Goal: Check status: Check status

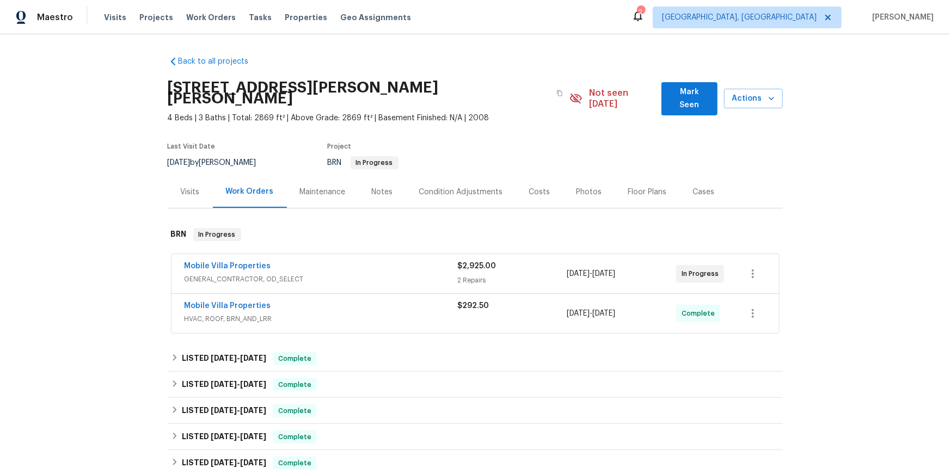
click at [227, 274] on div "Mobile Villa Properties" at bounding box center [321, 267] width 273 height 13
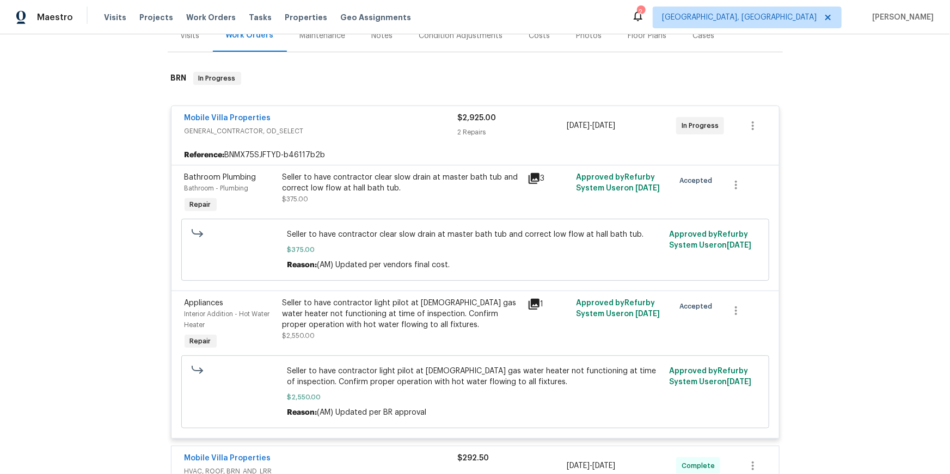
scroll to position [164, 0]
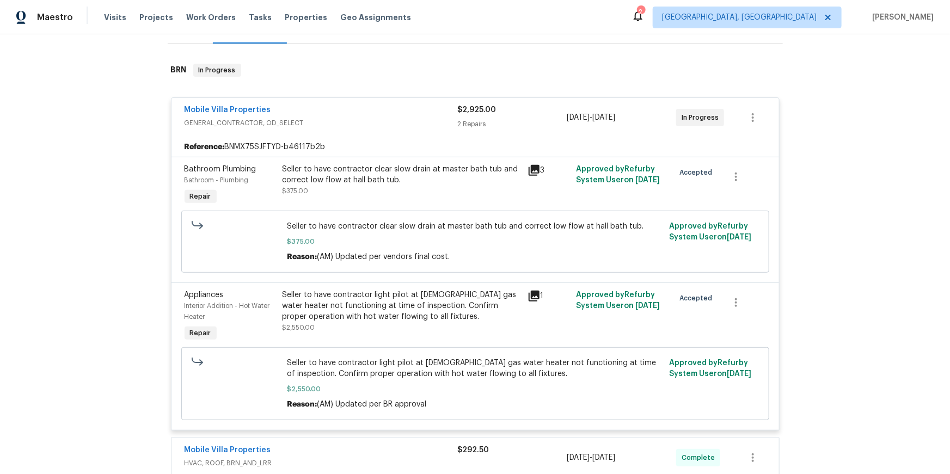
click at [538, 176] on icon at bounding box center [534, 170] width 11 height 11
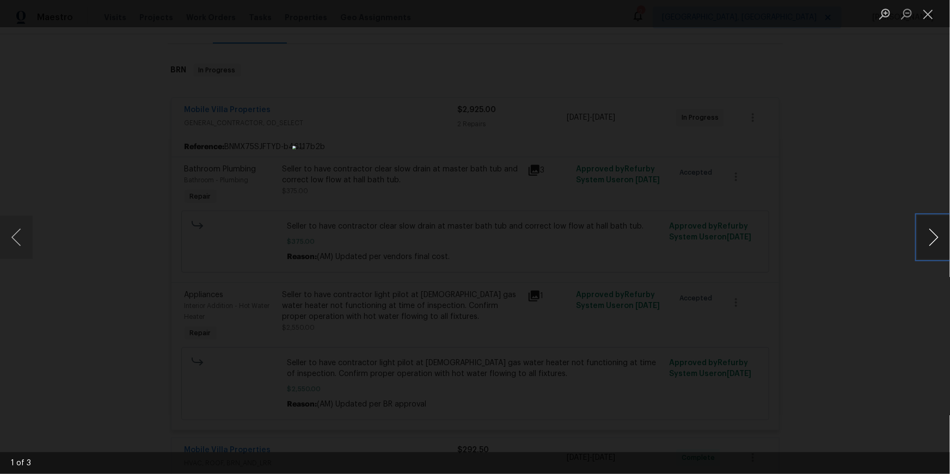
click at [927, 232] on button "Next image" at bounding box center [933, 238] width 33 height 44
click at [928, 232] on button "Next image" at bounding box center [933, 238] width 33 height 44
click at [928, 233] on button "Next image" at bounding box center [933, 238] width 33 height 44
click at [927, 234] on button "Next image" at bounding box center [933, 238] width 33 height 44
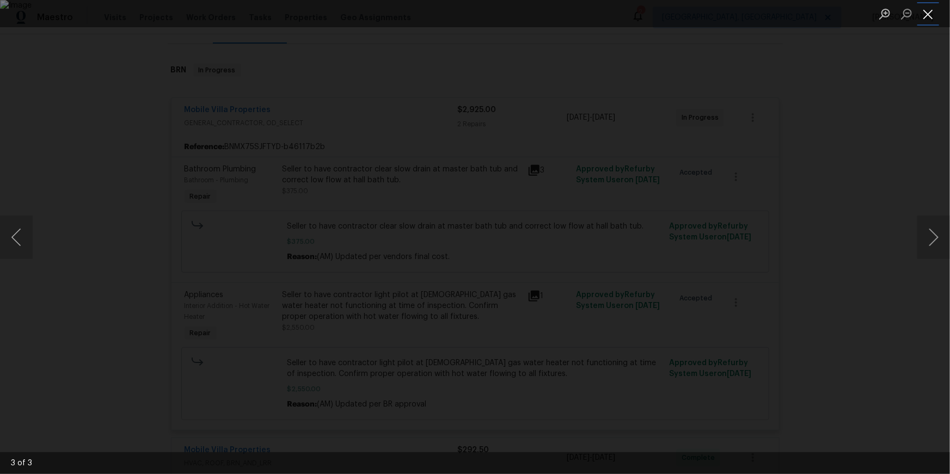
click at [927, 10] on button "Close lightbox" at bounding box center [928, 13] width 22 height 19
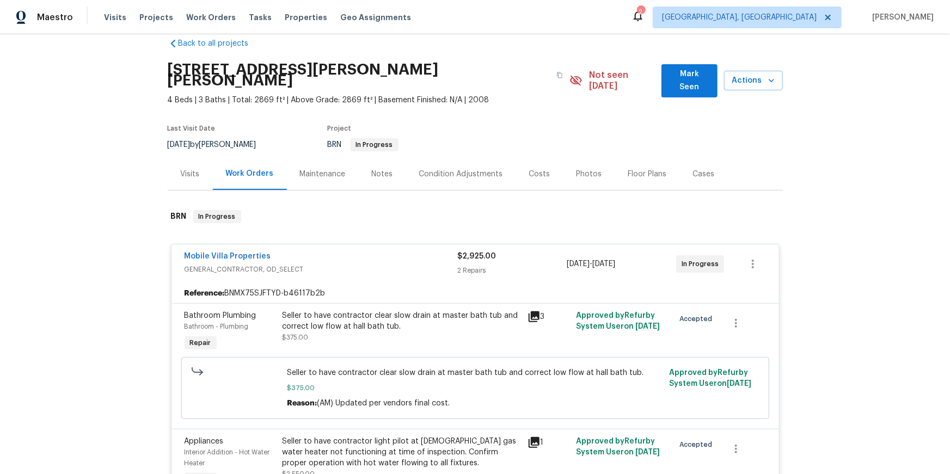
scroll to position [0, 0]
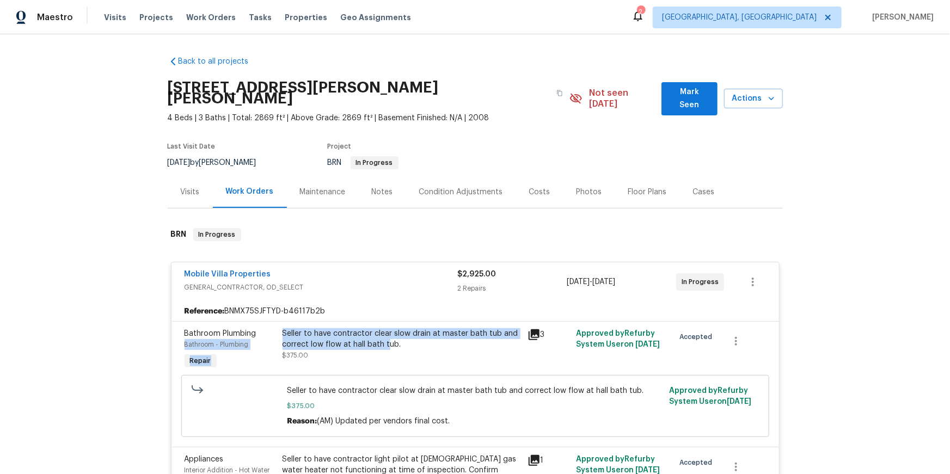
drag, startPoint x: 279, startPoint y: 381, endPoint x: 411, endPoint y: 384, distance: 132.3
click at [390, 375] on div "Bathroom Plumbing Bathroom - Plumbing Repair Seller to have contractor clear sl…" at bounding box center [475, 350] width 588 height 50
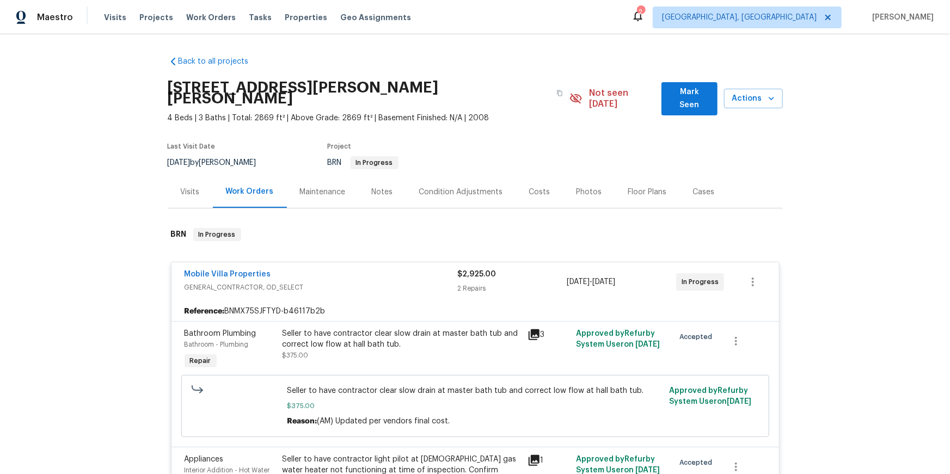
click at [414, 350] on div "Seller to have contractor clear slow drain at master bath tub and correct low f…" at bounding box center [402, 339] width 238 height 22
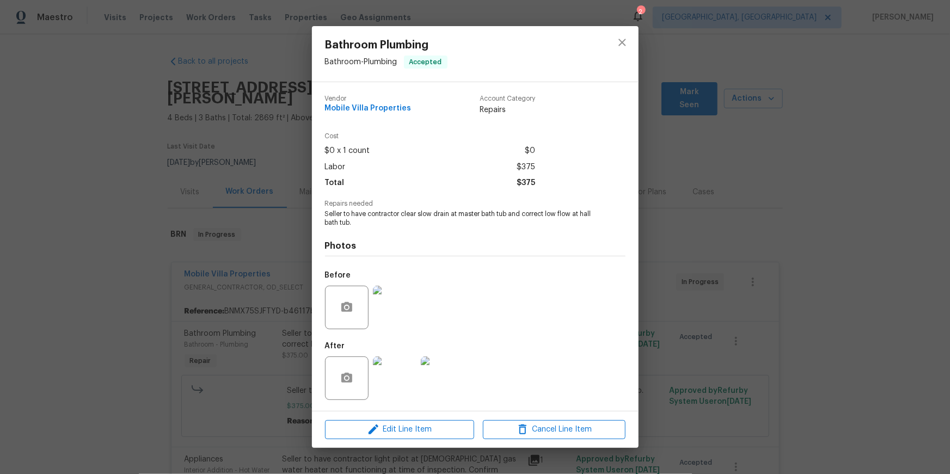
click at [405, 385] on div "After" at bounding box center [396, 371] width 142 height 71
click at [743, 295] on div "Bathroom Plumbing Bathroom - Plumbing Accepted Vendor Mobile Villa Properties A…" at bounding box center [475, 237] width 950 height 474
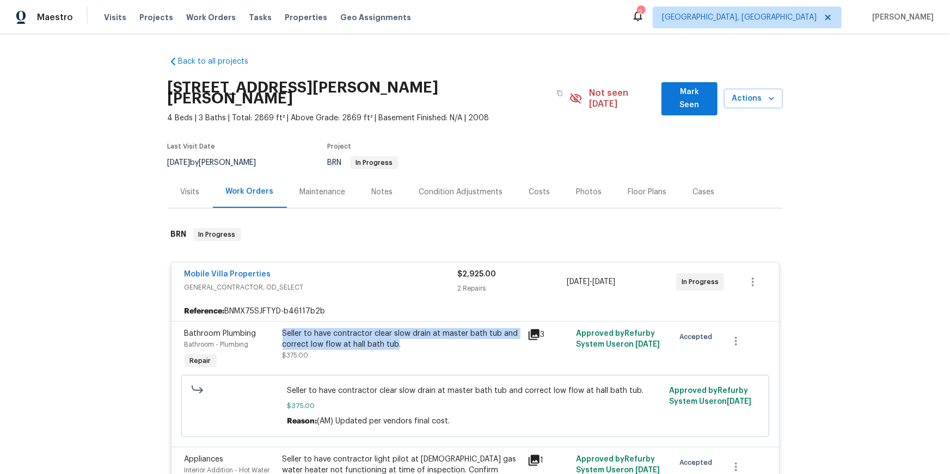
drag, startPoint x: 398, startPoint y: 388, endPoint x: 287, endPoint y: 381, distance: 111.9
click at [287, 350] on div "Seller to have contractor clear slow drain at master bath tub and correct low f…" at bounding box center [402, 339] width 238 height 22
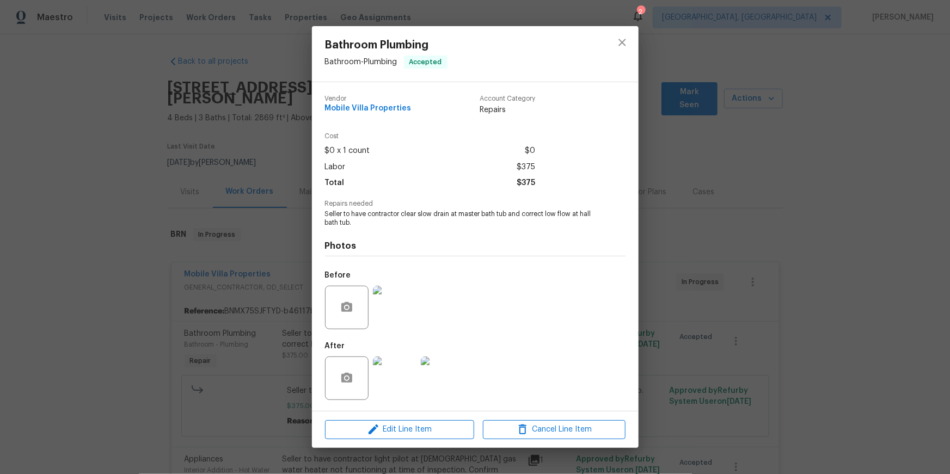
click at [354, 228] on span "Seller to have contractor clear slow drain at master bath tub and correct low f…" at bounding box center [460, 219] width 271 height 19
drag, startPoint x: 327, startPoint y: 236, endPoint x: 349, endPoint y: 245, distance: 24.7
click at [363, 247] on div "Vendor Mobile Villa Properties Account Category Repairs Cost $0 x 1 count $0 La…" at bounding box center [475, 246] width 327 height 329
copy span "Seller to have contractor clear slow drain at master bath tub and correct low f…"
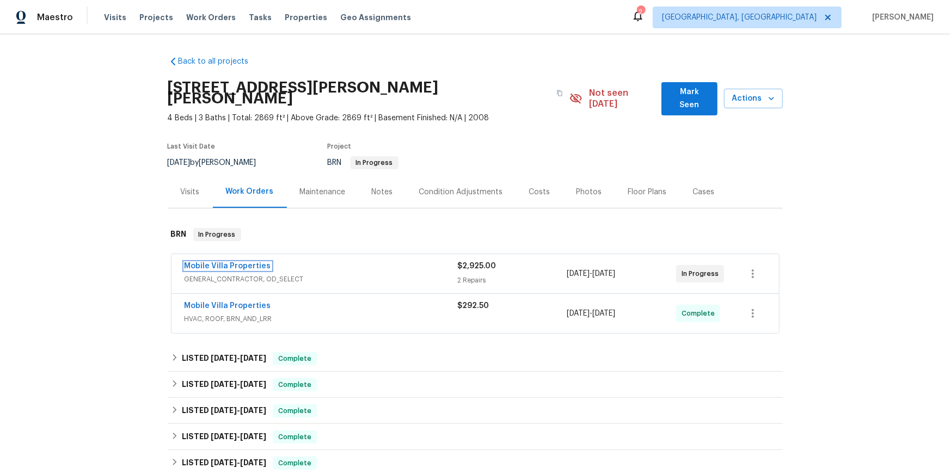
click at [252, 270] on link "Mobile Villa Properties" at bounding box center [228, 266] width 87 height 8
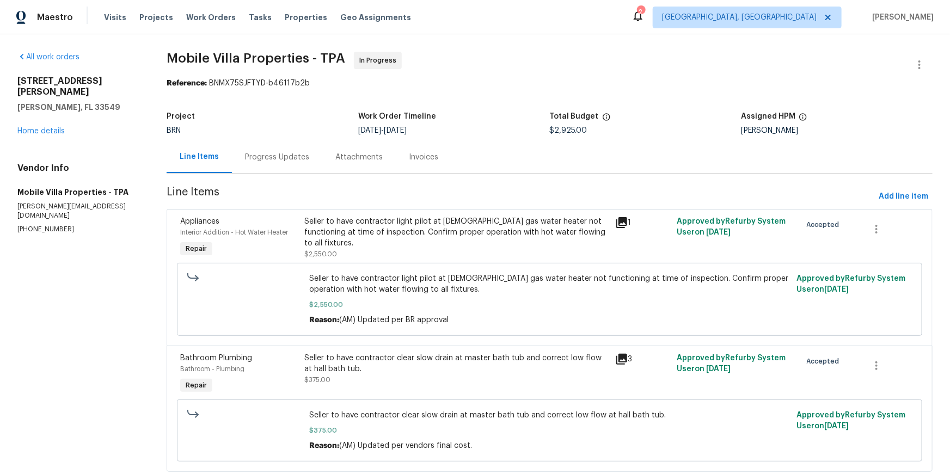
click at [283, 173] on div "Progress Updates" at bounding box center [277, 157] width 90 height 32
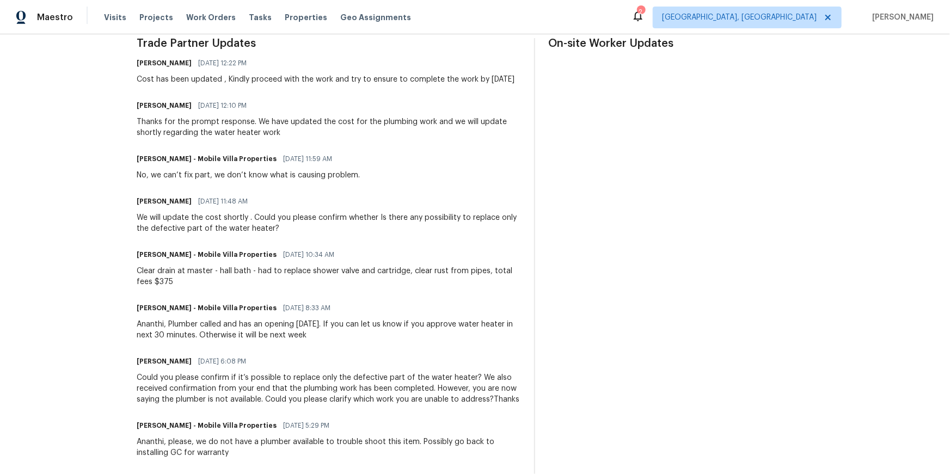
scroll to position [330, 0]
